Goal: Task Accomplishment & Management: Use online tool/utility

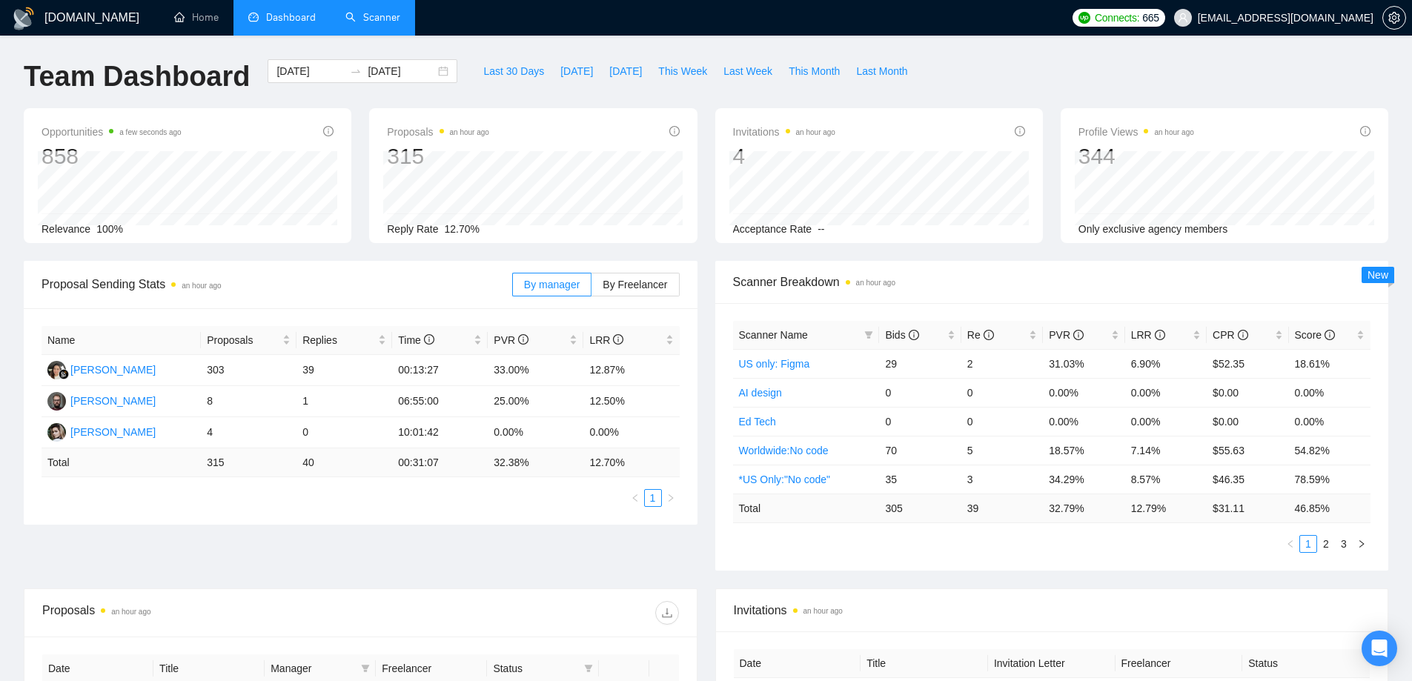
click at [382, 11] on link "Scanner" at bounding box center [372, 17] width 55 height 13
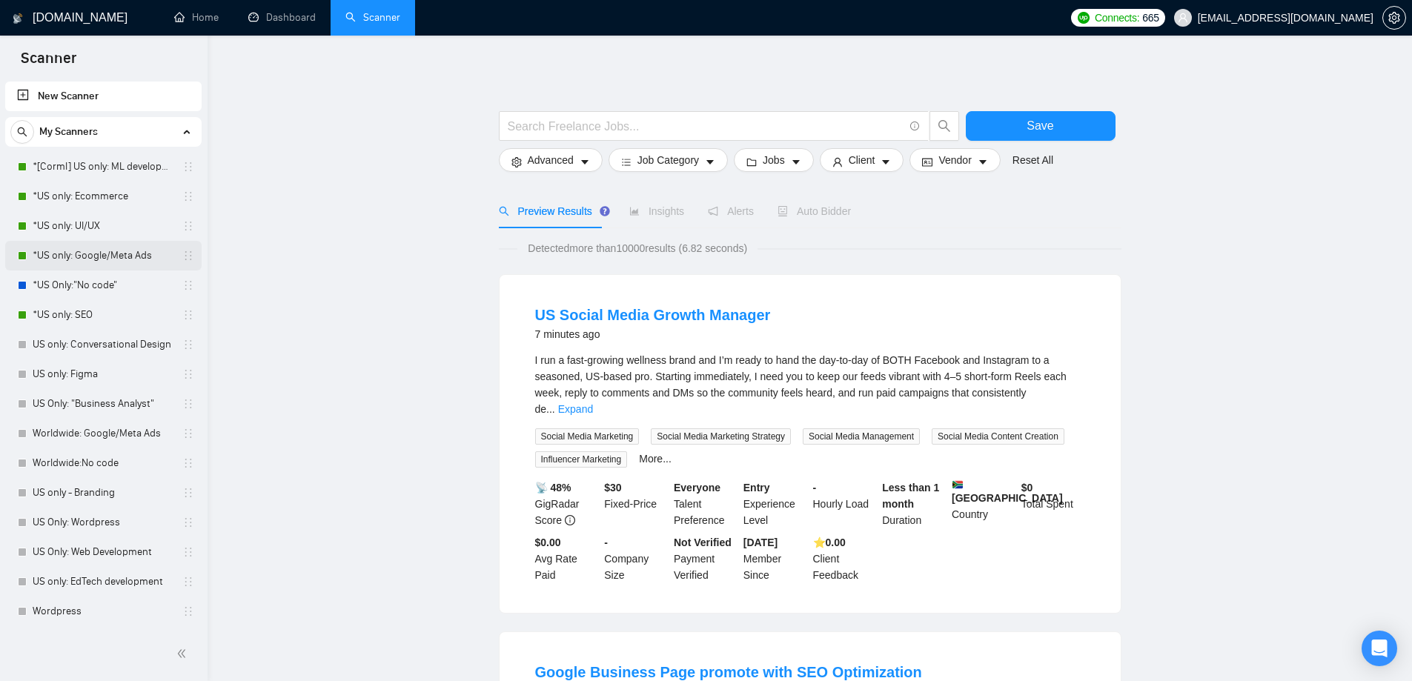
click at [127, 249] on link "*US only: Google/Meta Ads" at bounding box center [103, 256] width 141 height 30
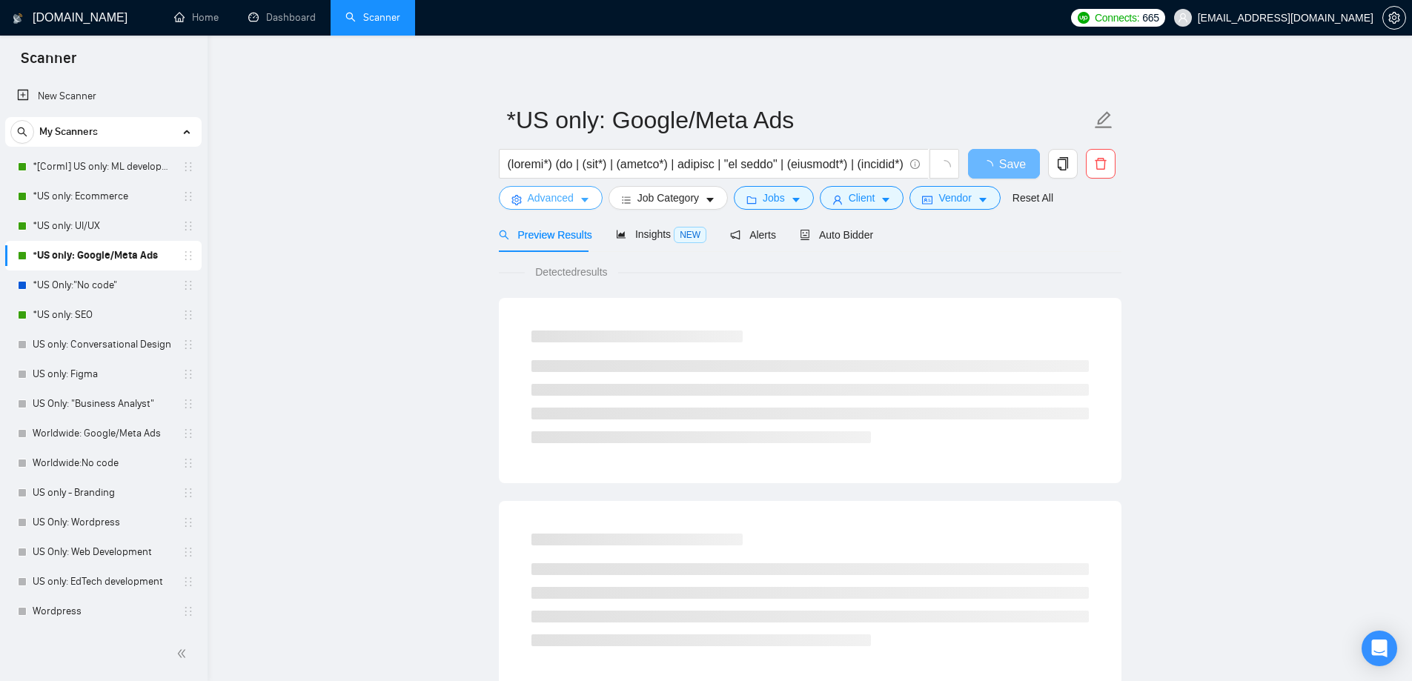
click at [563, 199] on span "Advanced" at bounding box center [551, 198] width 46 height 16
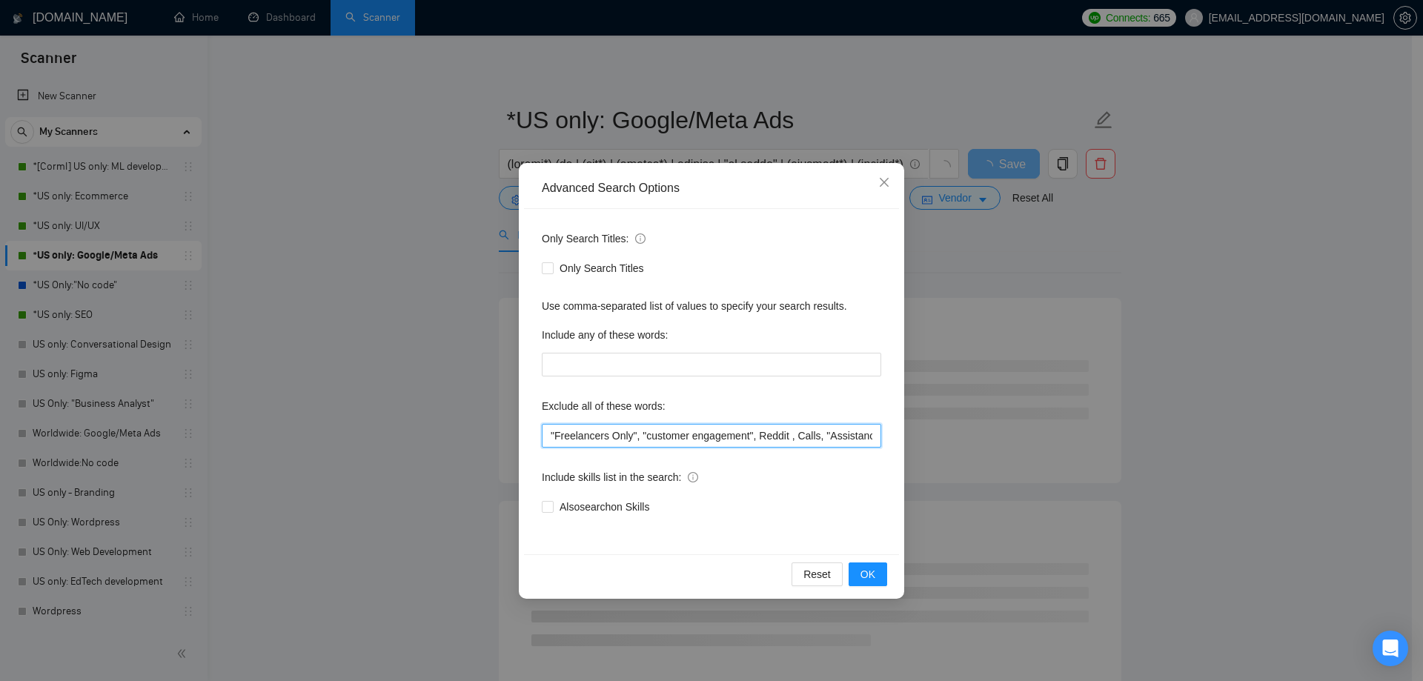
click at [550, 434] on input ""Freelancers Only", "customer engagement", Reddit , Calls, "Assistance Calls", …" at bounding box center [711, 436] width 339 height 24
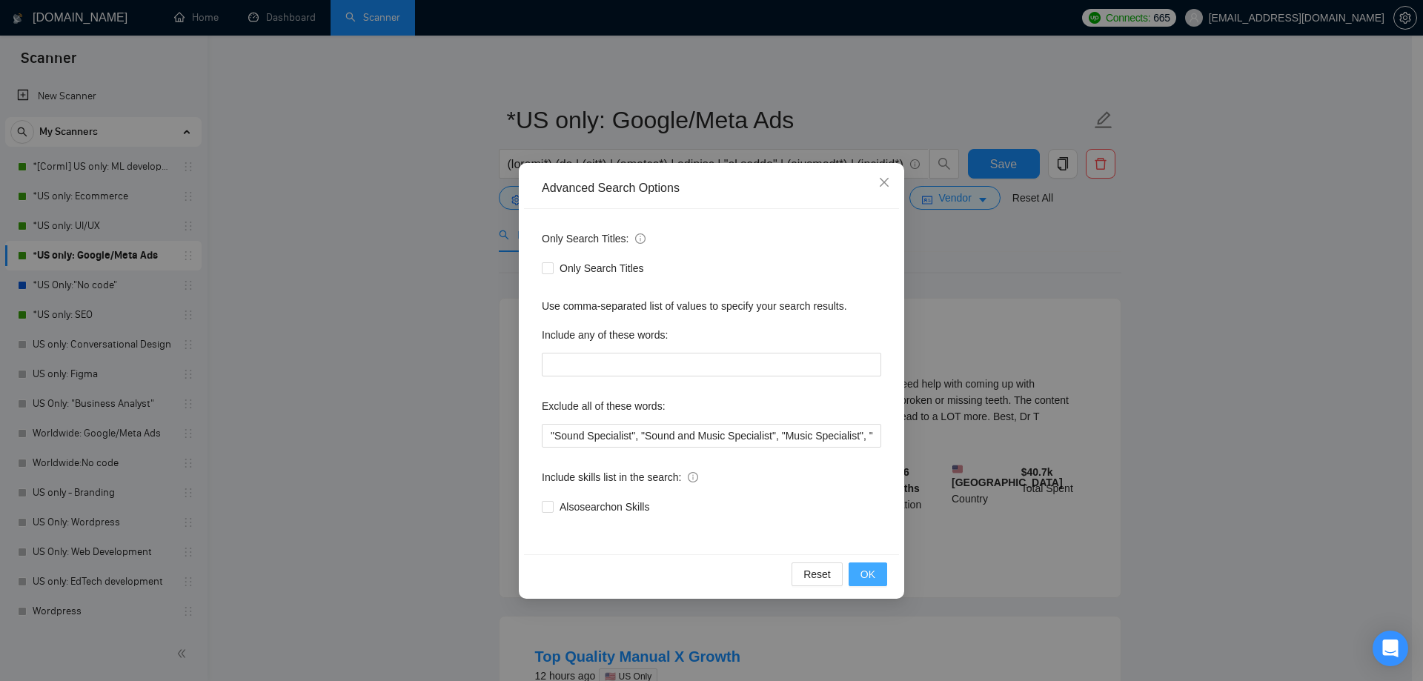
click at [866, 568] on span "OK" at bounding box center [868, 574] width 15 height 16
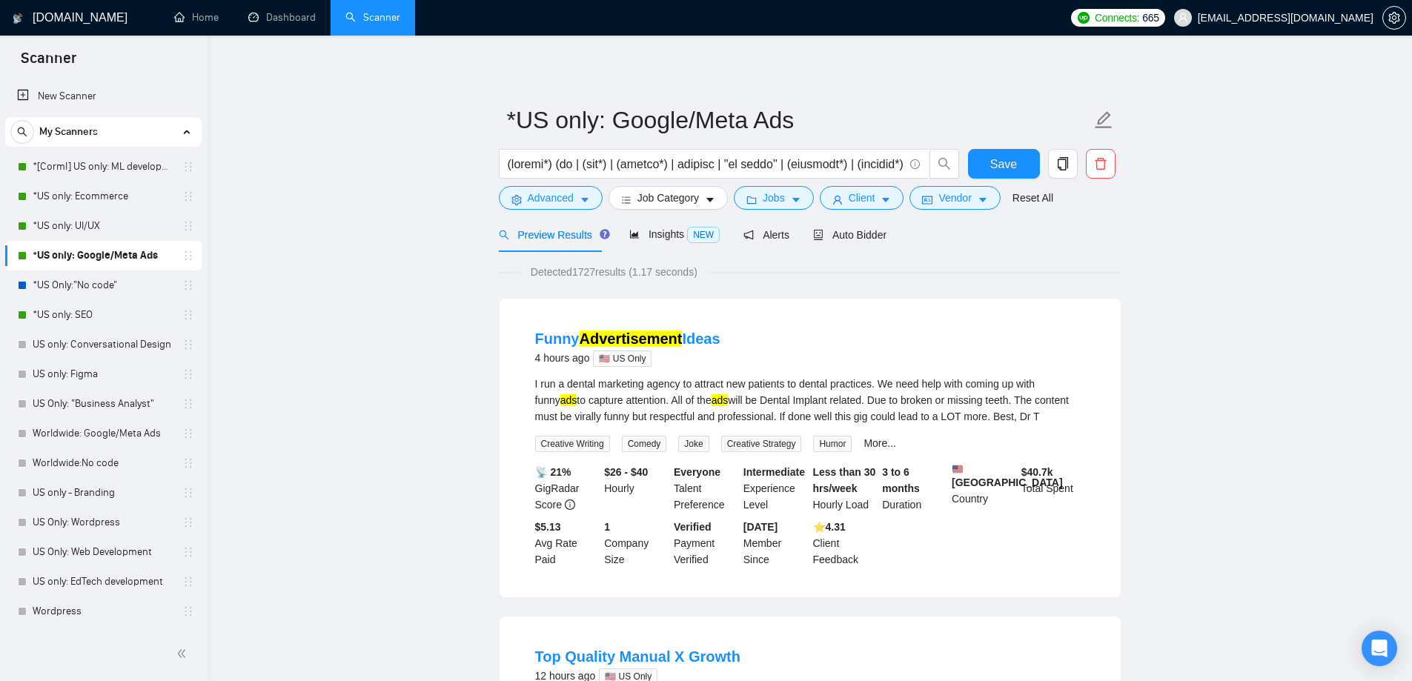
drag, startPoint x: 1330, startPoint y: 196, endPoint x: 1284, endPoint y: 192, distance: 46.2
click at [558, 191] on span "Advanced" at bounding box center [551, 198] width 46 height 16
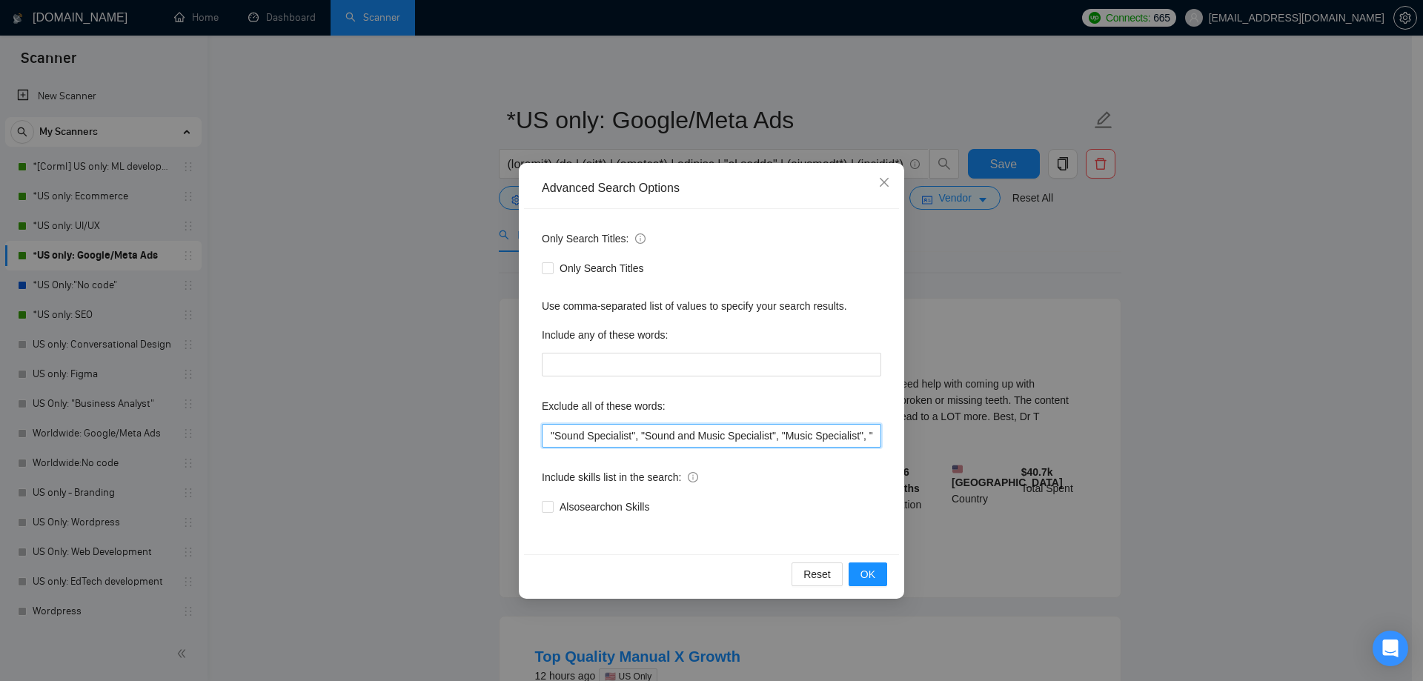
click at [547, 436] on input ""Sound Specialist", "Sound and Music Specialist", "Music Specialist", "Freelanc…" at bounding box center [711, 436] width 339 height 24
type input "video, "Sound Specialist", "Sound and Music Specialist", "Music Specialist", "F…"
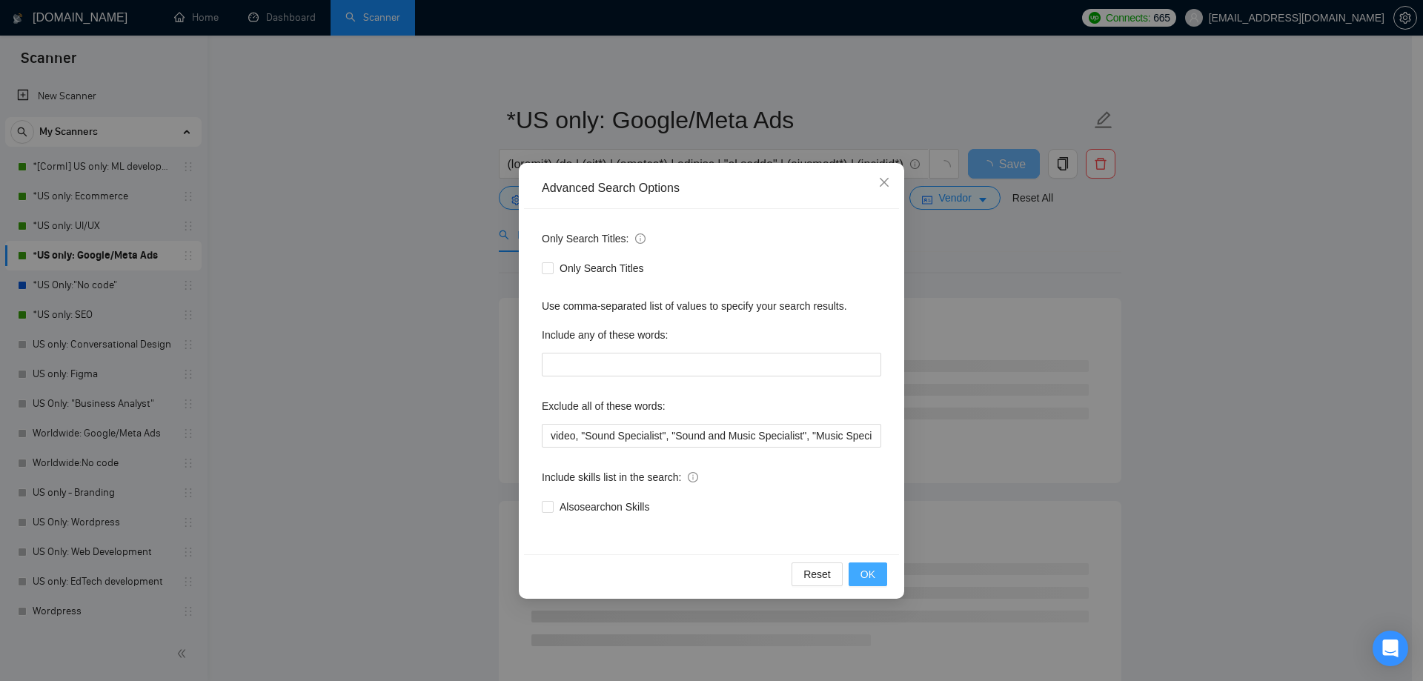
click at [868, 574] on span "OK" at bounding box center [868, 574] width 15 height 16
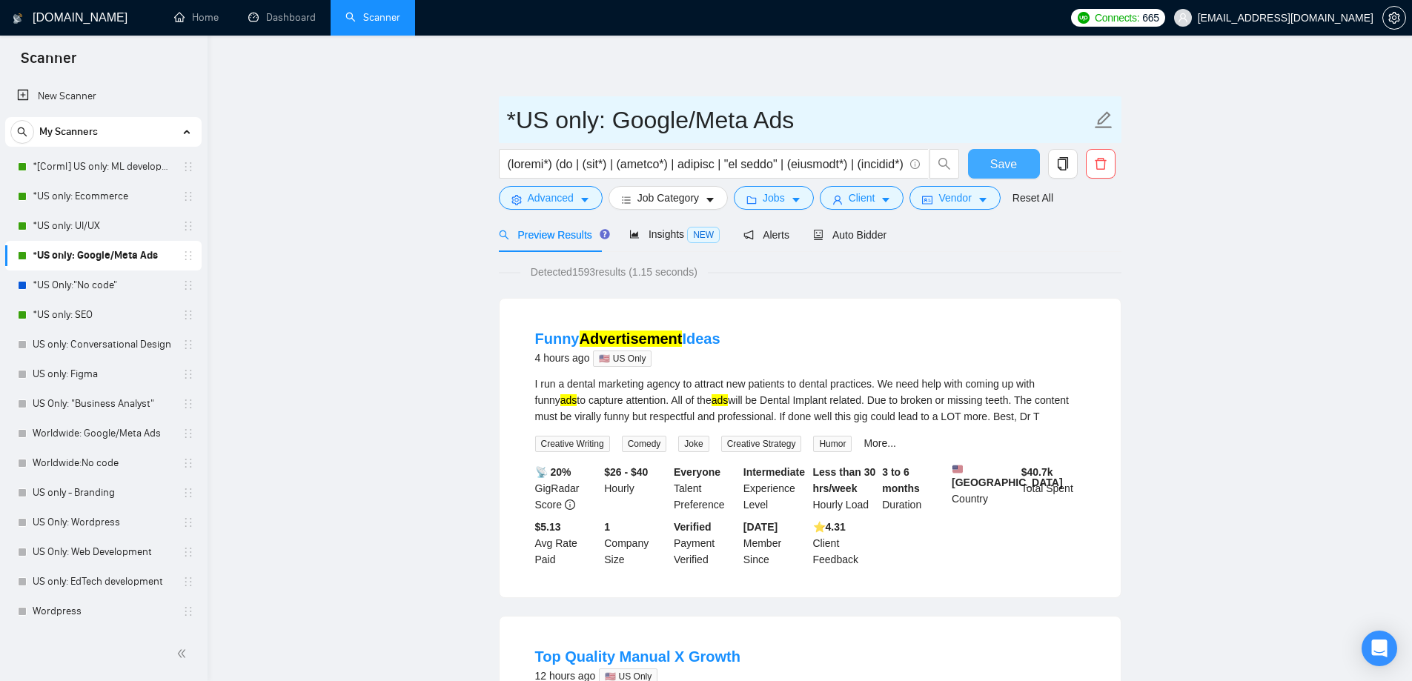
drag, startPoint x: 1007, startPoint y: 168, endPoint x: 967, endPoint y: 127, distance: 56.6
click at [1006, 168] on span "Save" at bounding box center [1003, 164] width 27 height 19
